Goal: Information Seeking & Learning: Learn about a topic

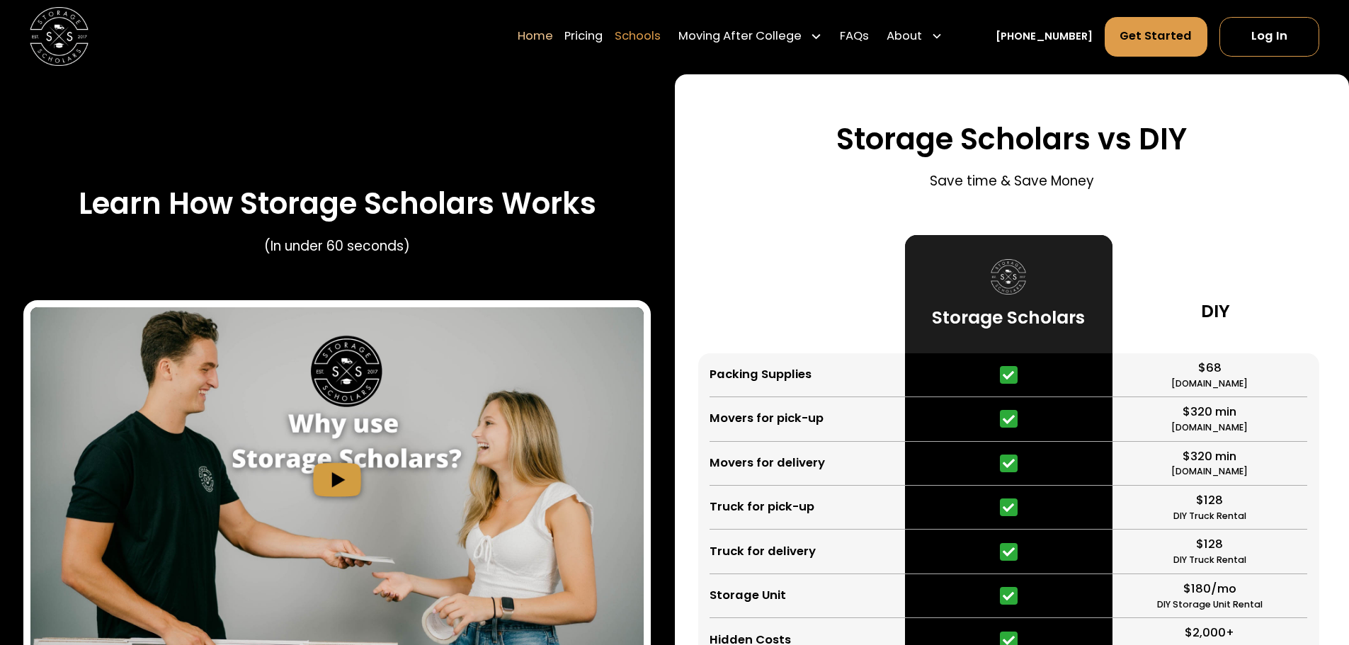
scroll to position [2620, 0]
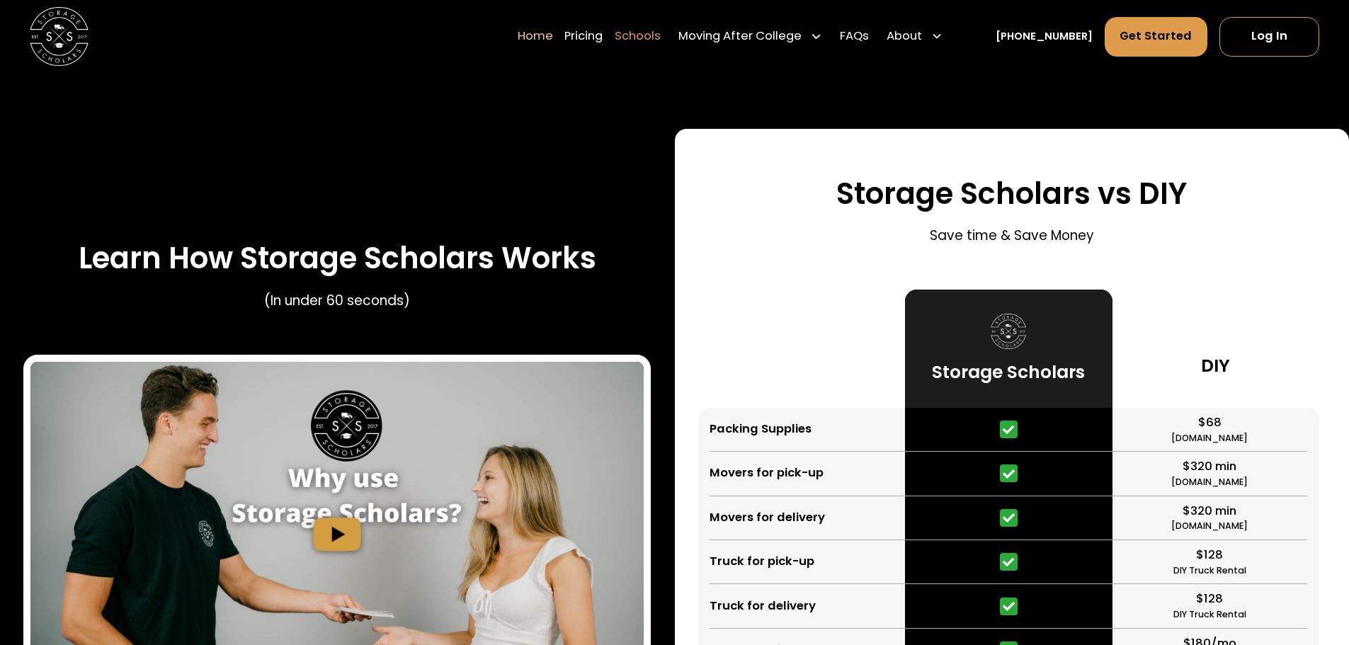
click at [661, 40] on link "Schools" at bounding box center [638, 36] width 46 height 41
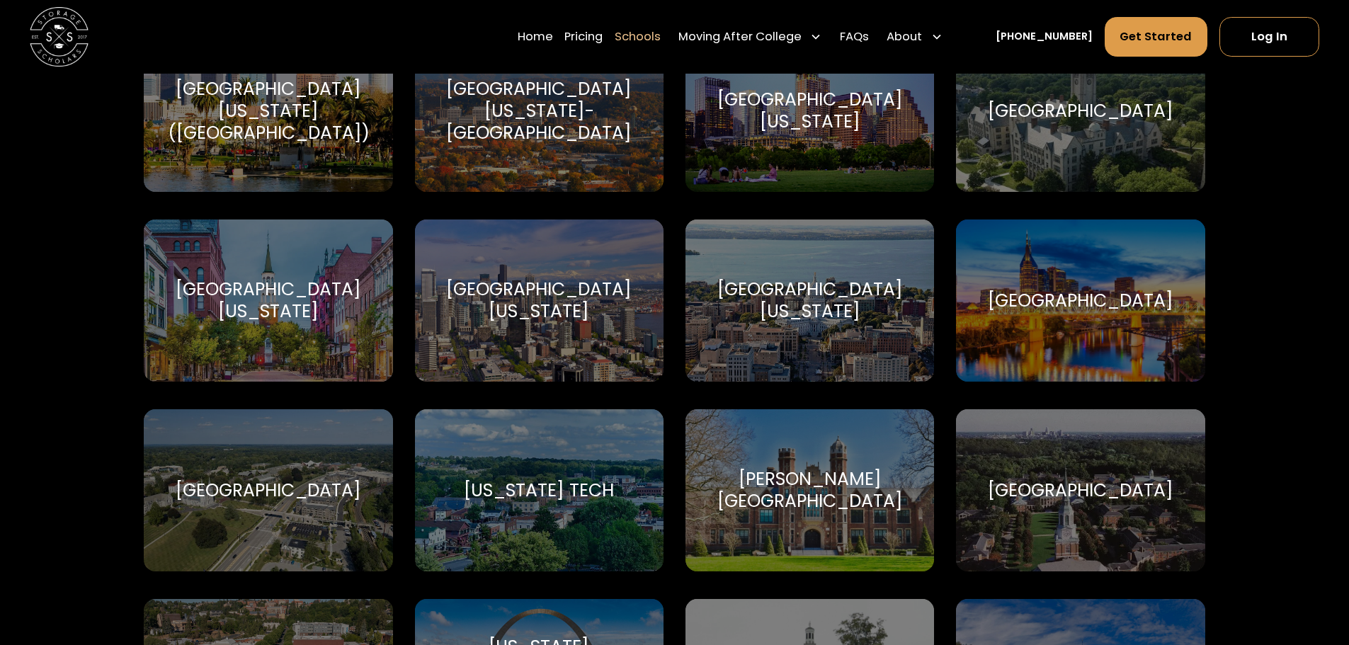
scroll to position [8496, 0]
click at [236, 480] on div "[GEOGRAPHIC_DATA]" at bounding box center [268, 491] width 185 height 22
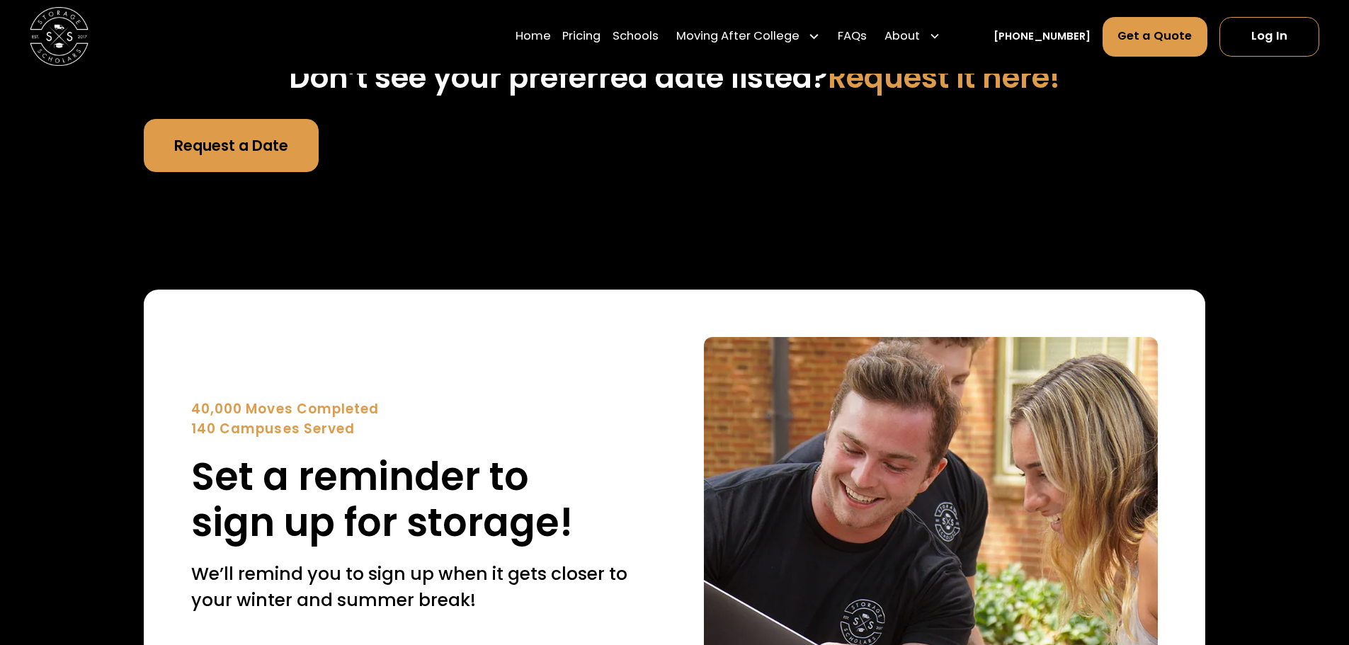
scroll to position [5381, 0]
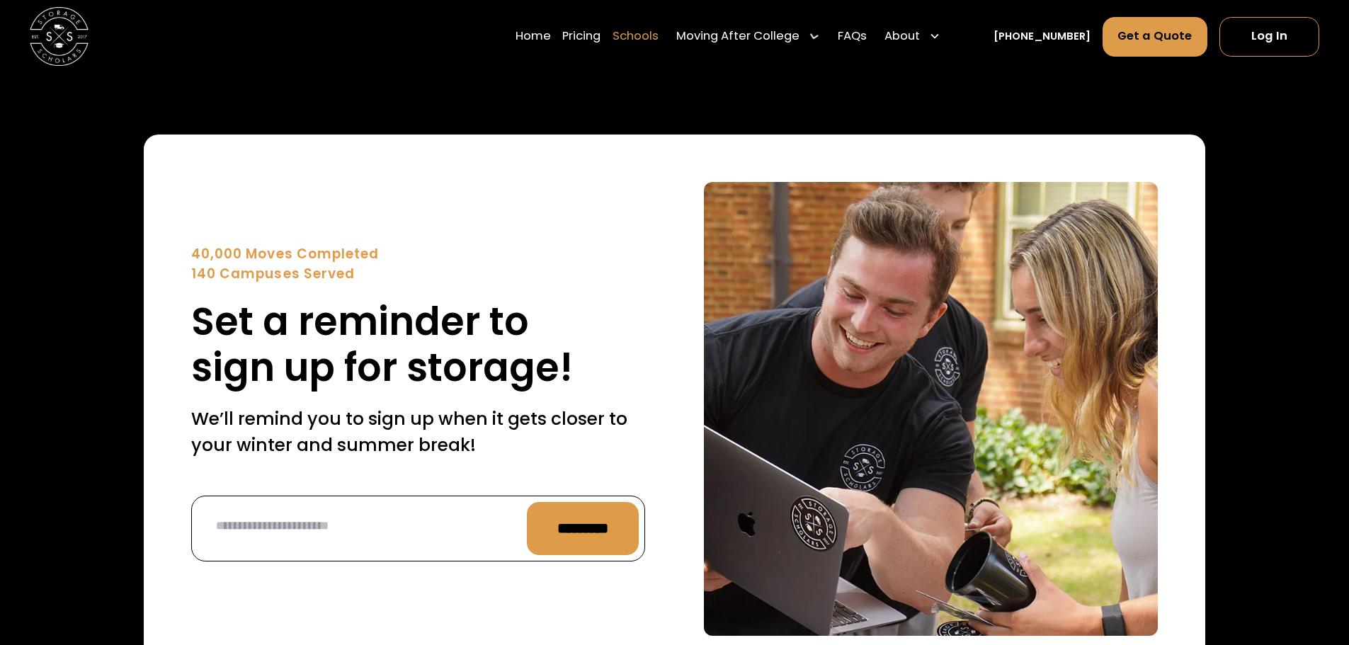
click at [658, 45] on link "Schools" at bounding box center [635, 36] width 46 height 41
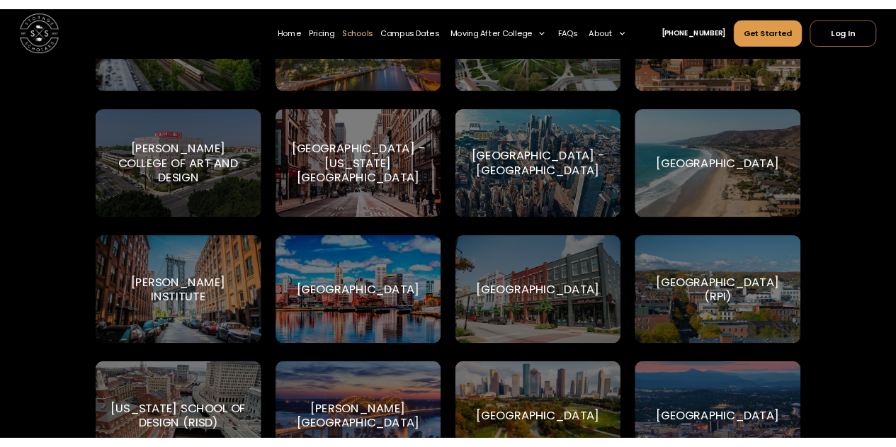
scroll to position [4390, 0]
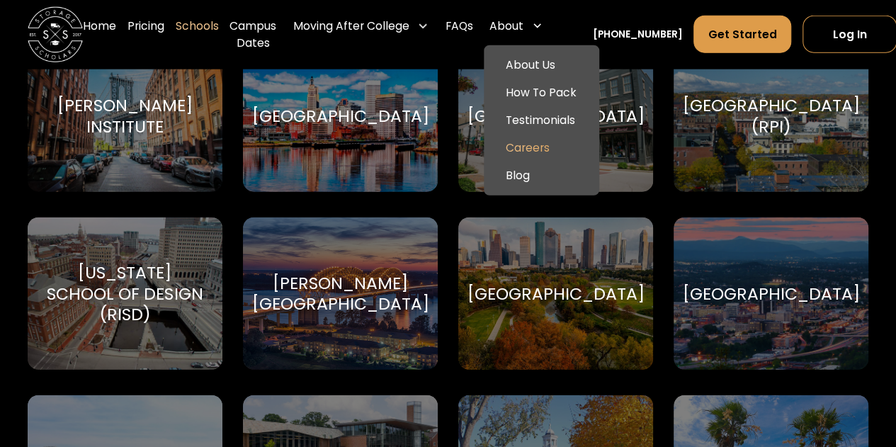
click at [518, 156] on link "Careers" at bounding box center [541, 149] width 104 height 28
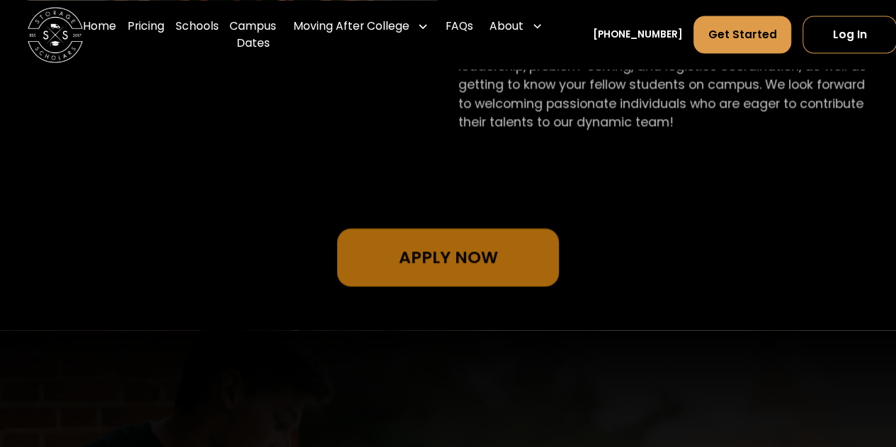
scroll to position [1208, 0]
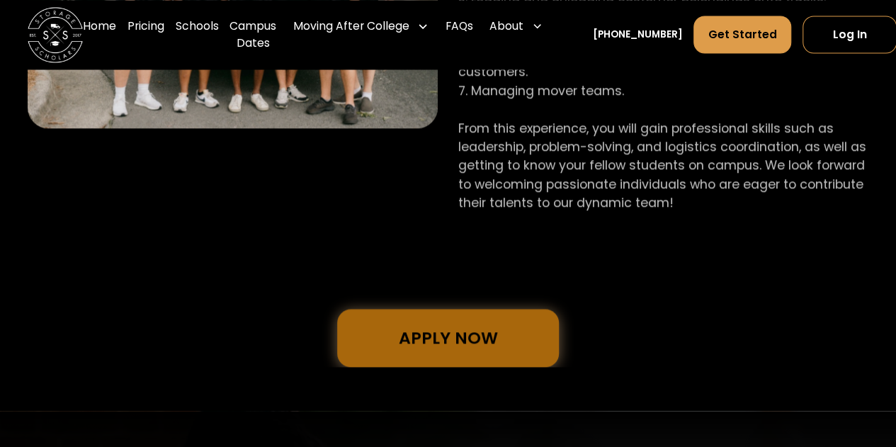
click at [450, 320] on link "Apply Now" at bounding box center [448, 338] width 222 height 58
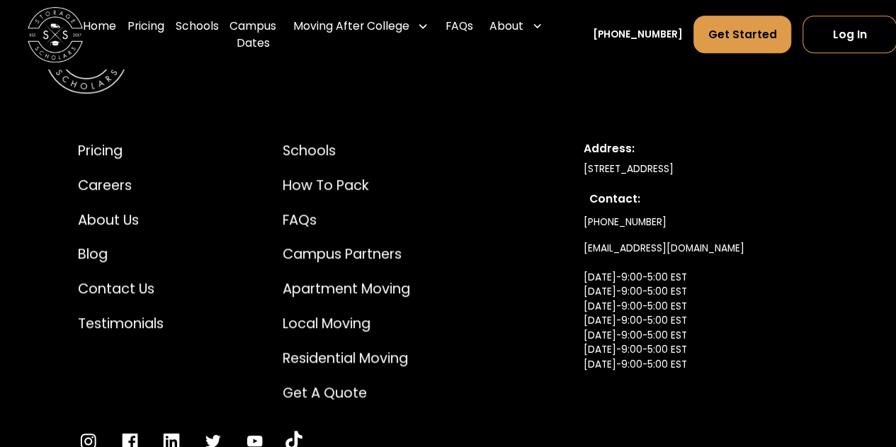
scroll to position [3049, 0]
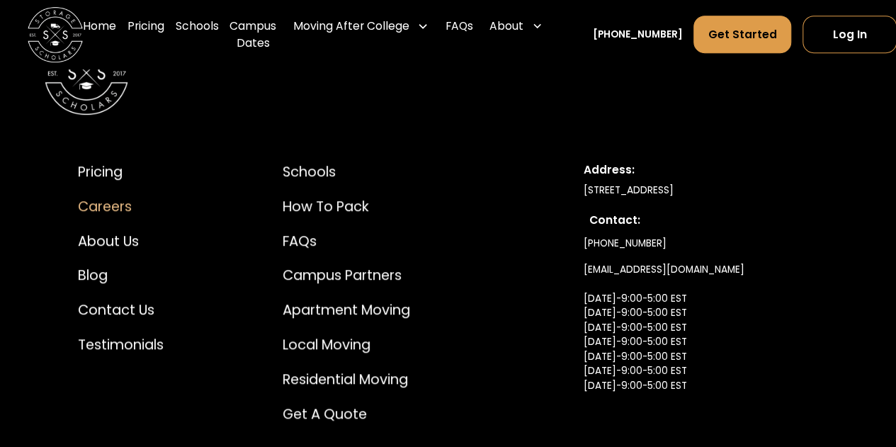
click at [85, 201] on div "Careers" at bounding box center [121, 206] width 86 height 21
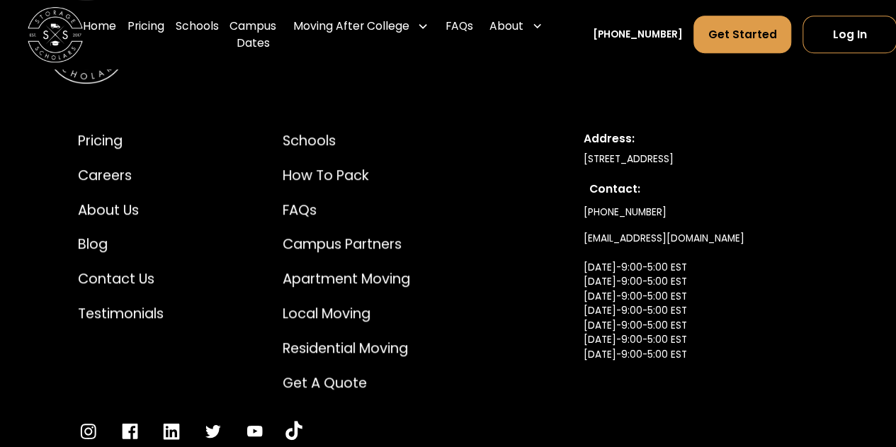
scroll to position [3049, 0]
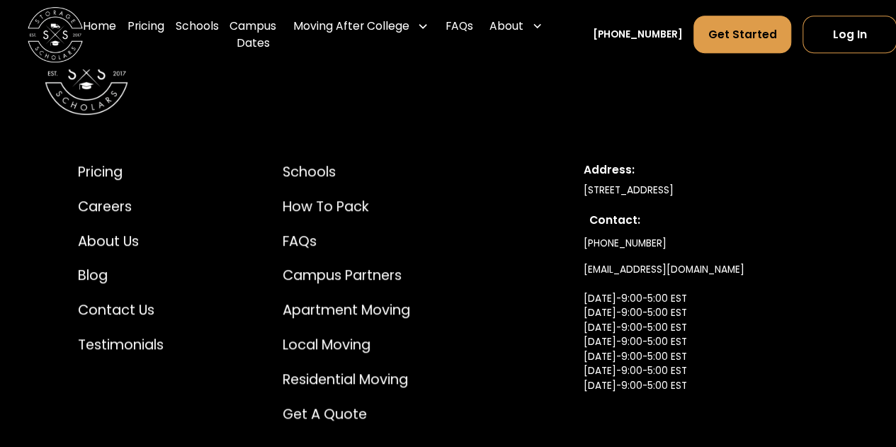
click at [253, 292] on div "Pricing Careers About Us Blog Contact Us Testimonials" at bounding box center [169, 258] width 183 height 194
